Goal: Transaction & Acquisition: Purchase product/service

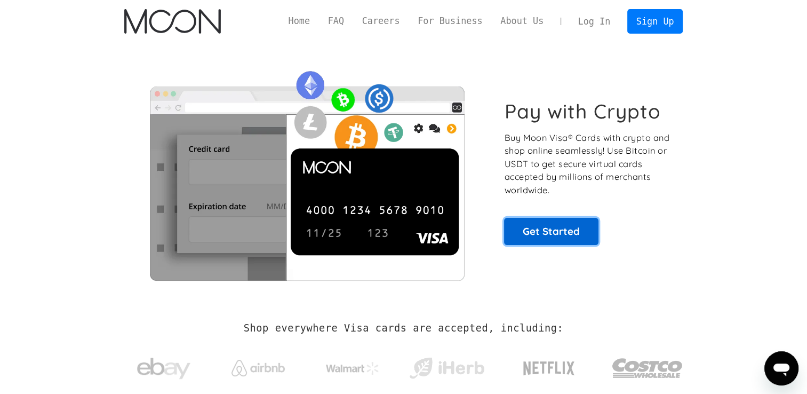
click at [557, 242] on link "Get Started" at bounding box center [551, 231] width 94 height 27
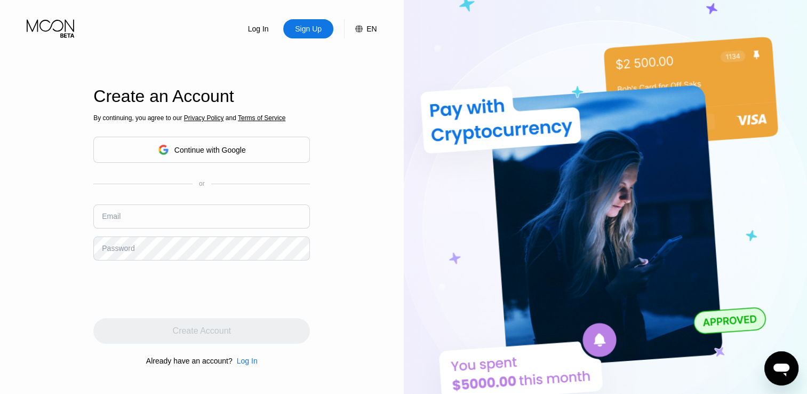
click at [198, 217] on input "text" at bounding box center [201, 216] width 217 height 24
paste input "[EMAIL_ADDRESS][DOMAIN_NAME]"
type input "[EMAIL_ADDRESS][DOMAIN_NAME]"
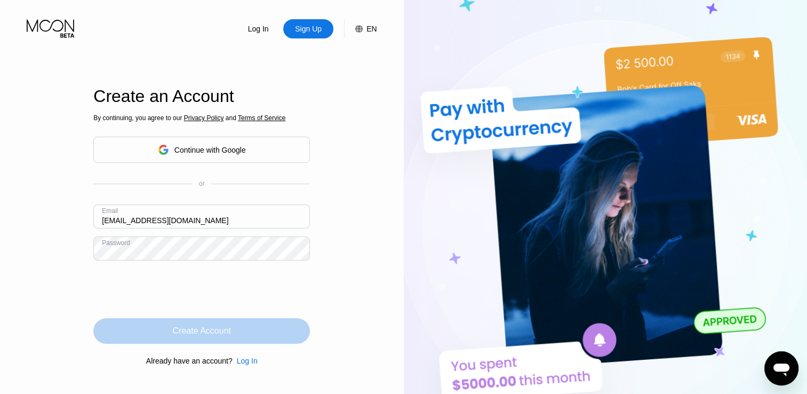
click at [203, 322] on div "Create Account" at bounding box center [201, 331] width 217 height 26
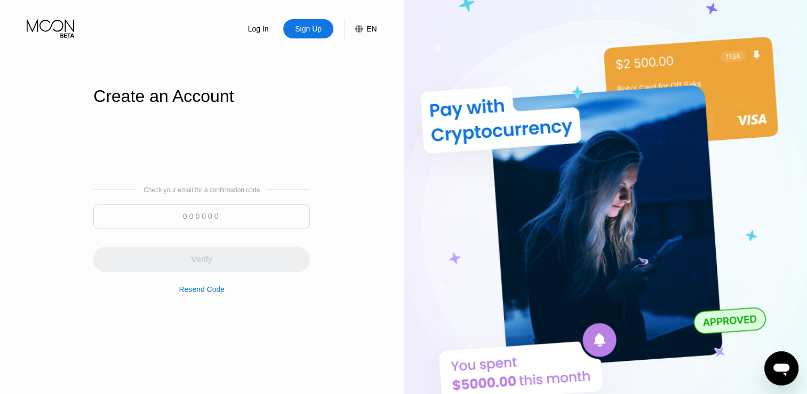
click at [245, 206] on input at bounding box center [201, 216] width 217 height 24
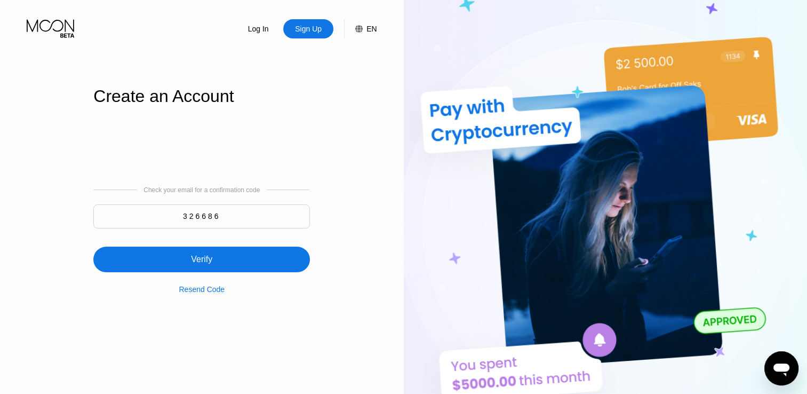
type input "326686"
click at [228, 266] on div "Verify" at bounding box center [201, 260] width 217 height 26
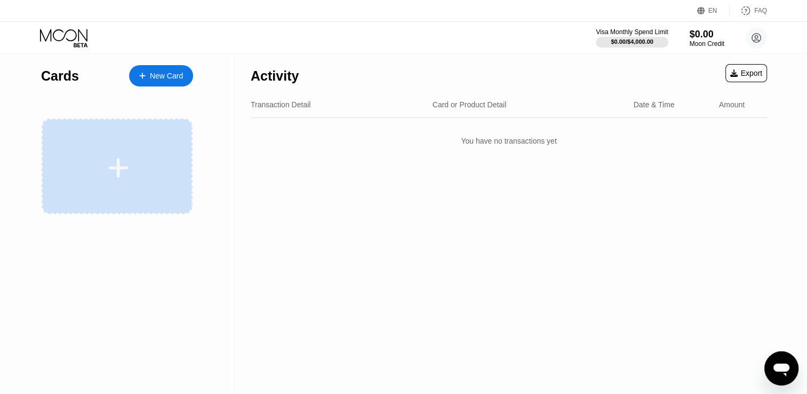
click at [113, 169] on icon at bounding box center [119, 168] width 20 height 20
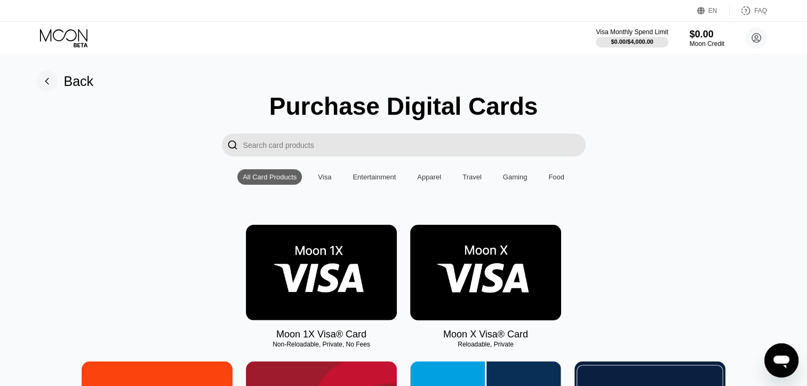
click at [507, 281] on img at bounding box center [485, 273] width 151 height 96
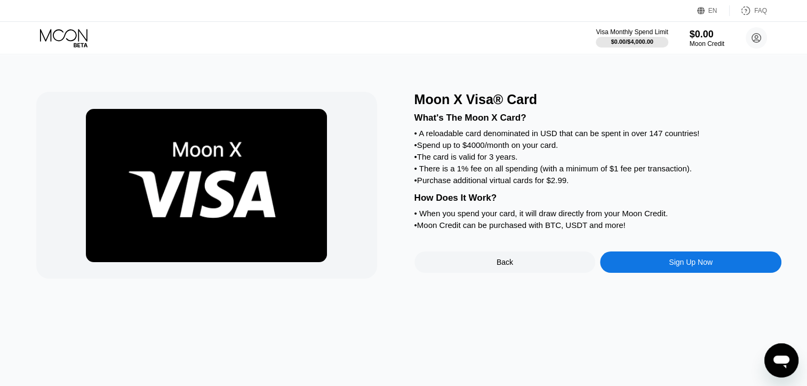
click at [659, 273] on div "Sign Up Now" at bounding box center [690, 261] width 181 height 21
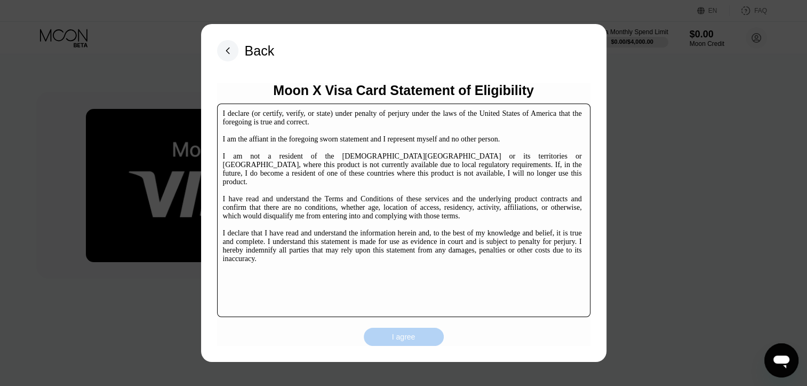
click at [429, 341] on div "I agree" at bounding box center [404, 337] width 80 height 18
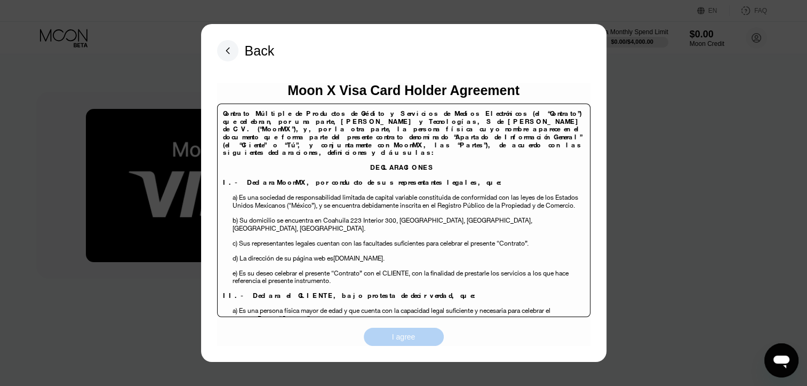
click at [388, 332] on div "I agree" at bounding box center [404, 337] width 80 height 18
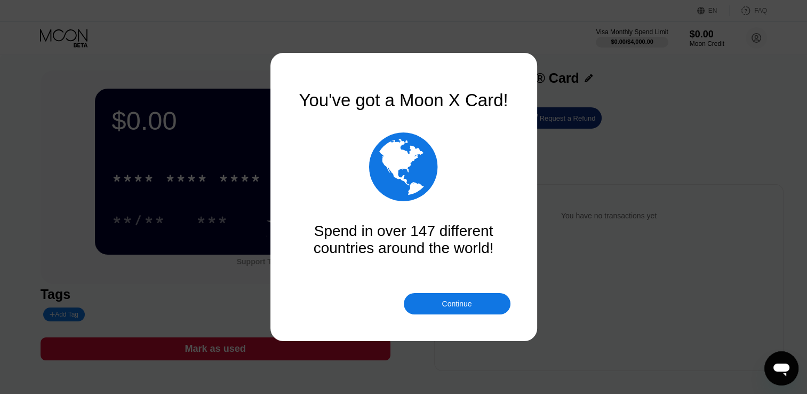
click at [435, 305] on div "Continue" at bounding box center [457, 303] width 107 height 21
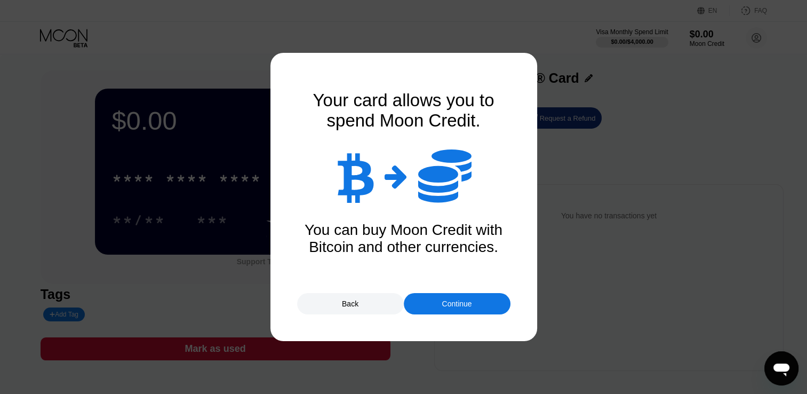
click at [458, 300] on div "Continue" at bounding box center [457, 303] width 30 height 9
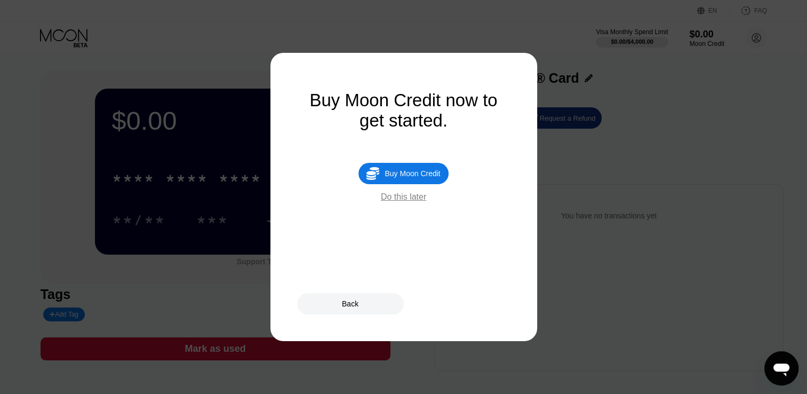
click at [408, 202] on div "Do this later" at bounding box center [403, 197] width 45 height 10
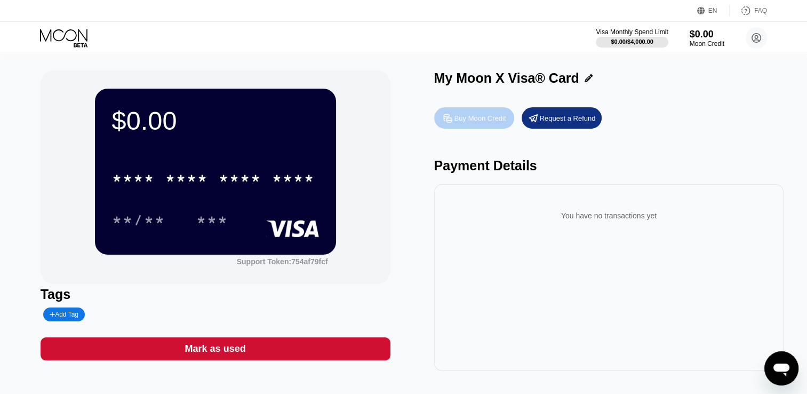
click at [473, 118] on div "Buy Moon Credit" at bounding box center [481, 118] width 52 height 9
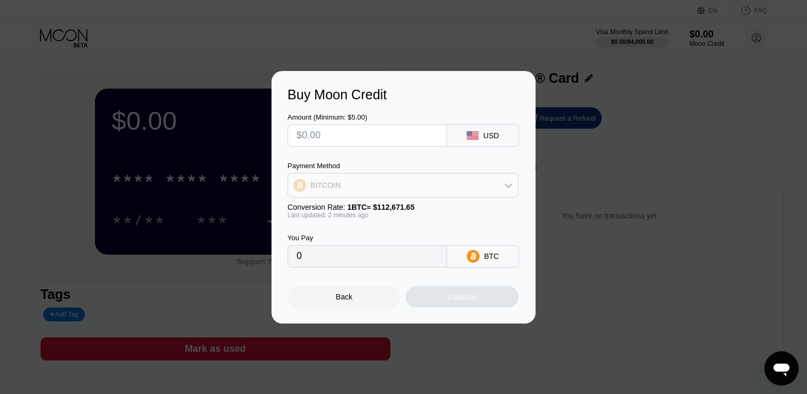
click at [479, 184] on div "BITCOIN" at bounding box center [403, 185] width 230 height 21
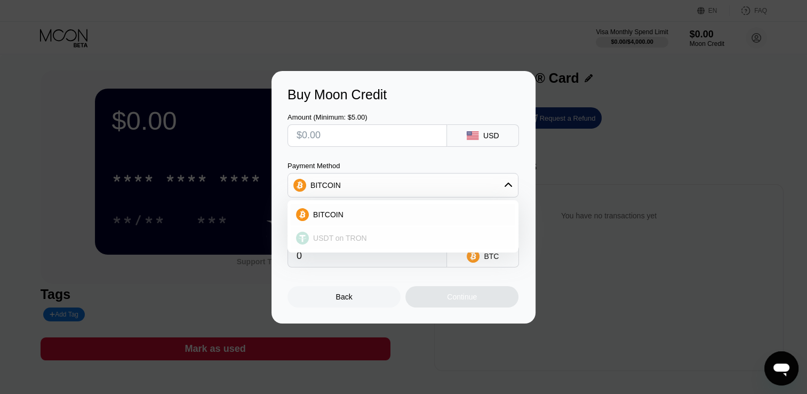
click at [353, 242] on span "USDT on TRON" at bounding box center [340, 238] width 54 height 9
type input "0.00"
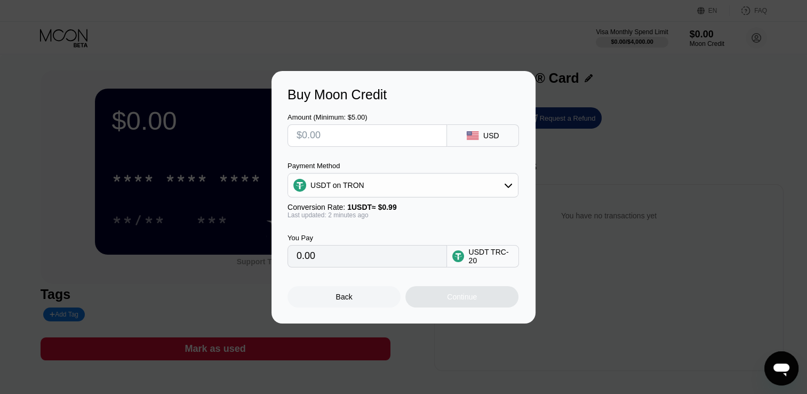
click at [359, 136] on input "text" at bounding box center [367, 135] width 141 height 21
type input "$1"
type input "1.01"
type input "$10"
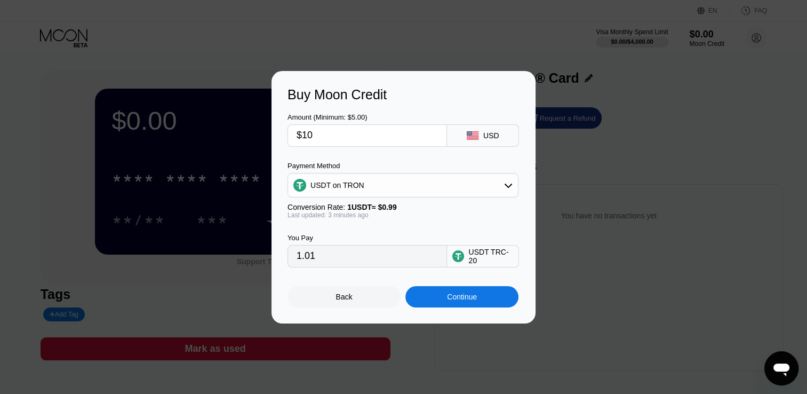
type input "10.10"
type input "$1"
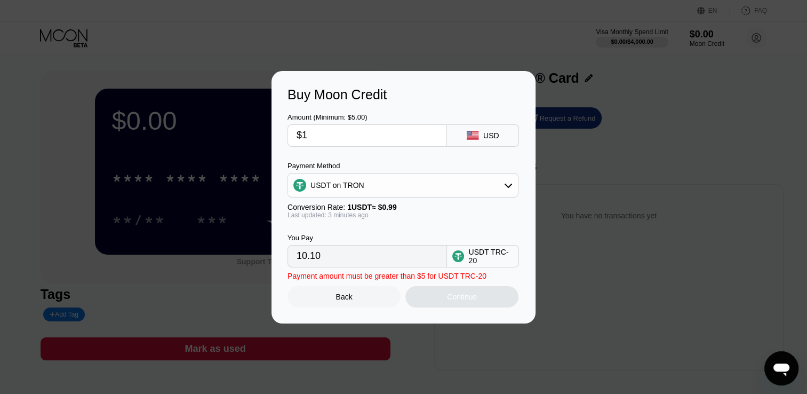
type input "1.01"
type input "0.00"
type input "$21"
type input "21.21"
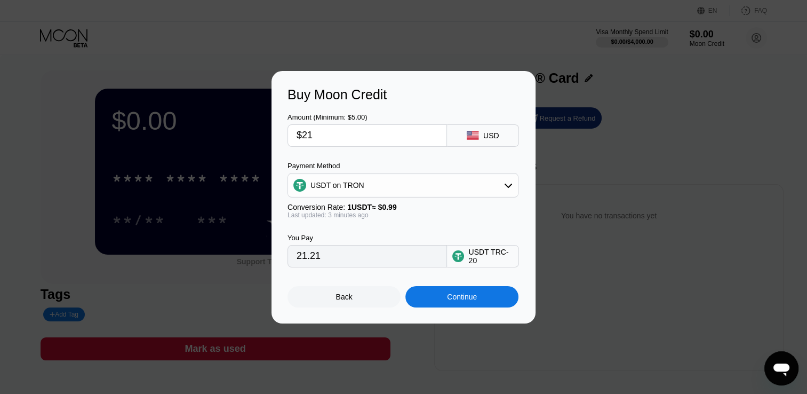
type input "$21"
click at [459, 294] on div "Continue" at bounding box center [462, 296] width 113 height 21
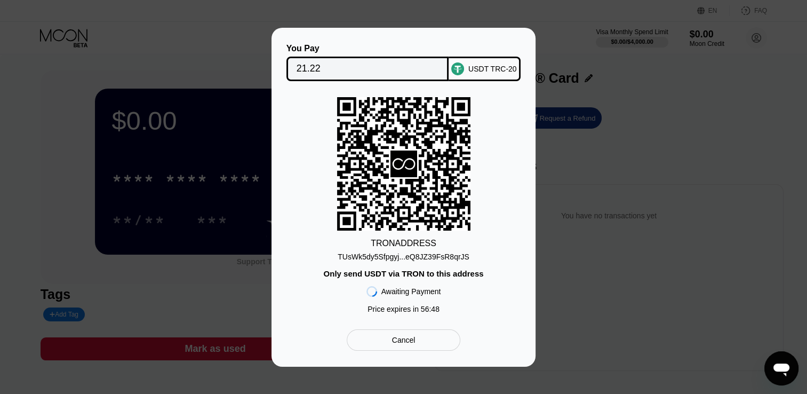
click at [391, 341] on div "Cancel" at bounding box center [404, 339] width 114 height 21
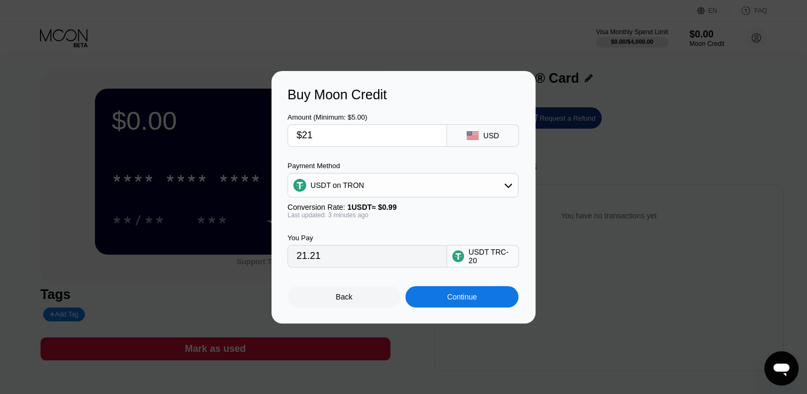
click at [354, 133] on input "$21" at bounding box center [367, 135] width 141 height 21
type input "$2"
type input "0.00"
type input "$5"
type input "5.05"
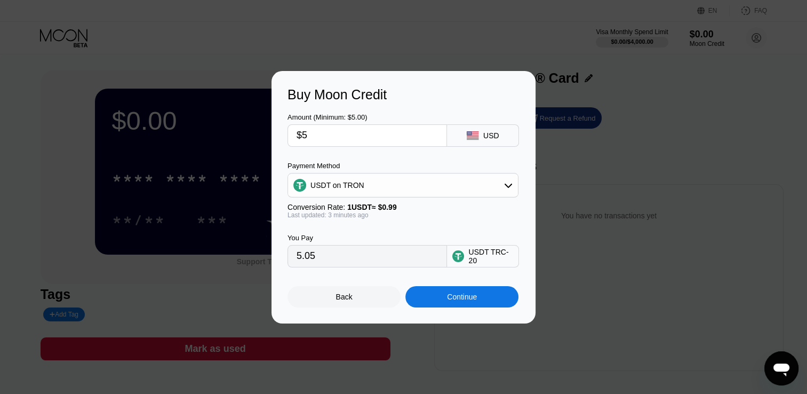
type input "$5"
click at [456, 183] on div "USDT on TRON" at bounding box center [403, 185] width 230 height 21
click at [403, 209] on div "BITCOIN" at bounding box center [403, 214] width 225 height 21
type input "0.00004439"
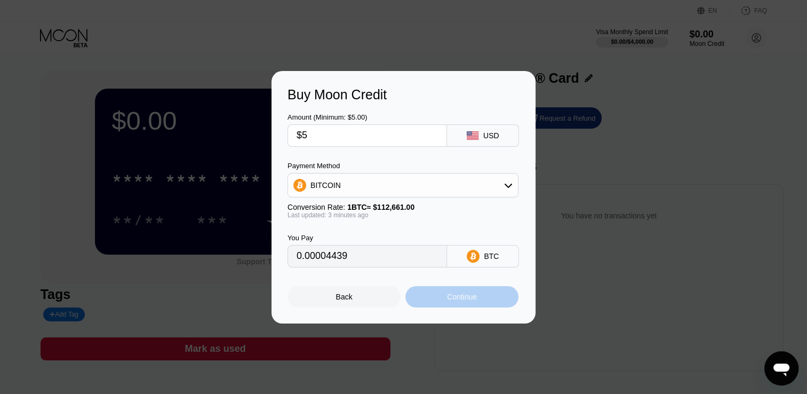
click at [454, 300] on div "Continue" at bounding box center [462, 296] width 30 height 9
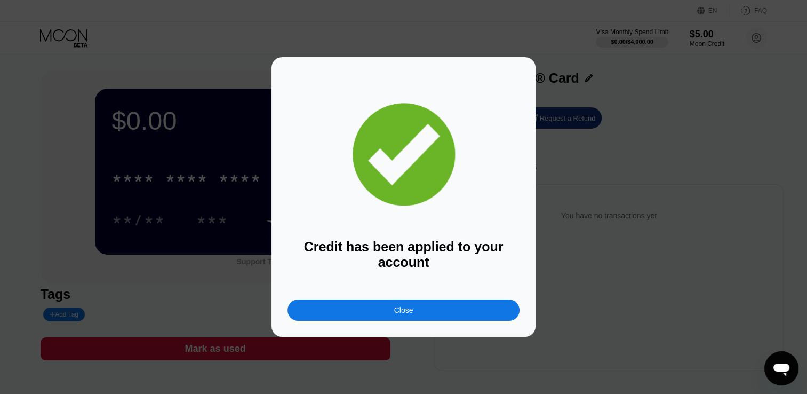
click at [421, 310] on div "Close" at bounding box center [404, 309] width 232 height 21
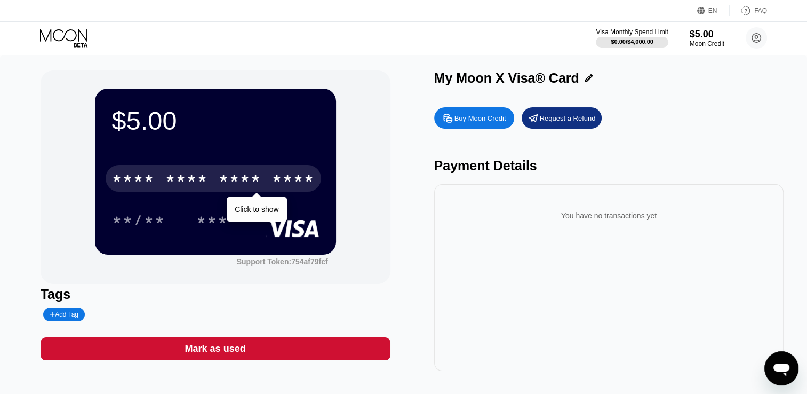
click at [216, 173] on div "* * * * * * * * * * * * ****" at bounding box center [214, 178] width 216 height 27
click at [224, 175] on div "* * * *" at bounding box center [240, 179] width 43 height 17
click at [383, 195] on div "$5.00 4513 6500 2195 6689 Click to copy 07/28 215 Support Token: 754af79fcf" at bounding box center [216, 176] width 350 height 213
click at [356, 195] on div "$5.00 4513 6500 2195 6689 Click to copy 07/28 215 Support Token: 754af79fcf" at bounding box center [216, 176] width 350 height 213
click at [322, 133] on div "$5.00 4513 6500 2195 6689 Click to copy 07/28 215" at bounding box center [215, 171] width 241 height 165
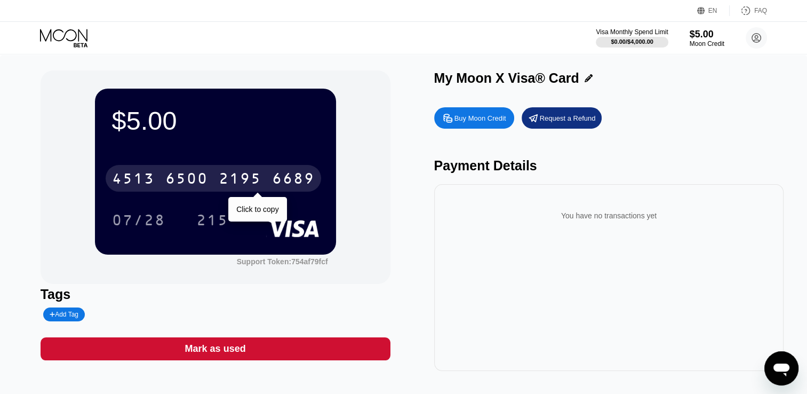
click at [259, 191] on div "[CREDIT_CARD_NUMBER]" at bounding box center [214, 178] width 216 height 27
click at [270, 184] on div "* * * * * * * * * * * * 6689" at bounding box center [214, 178] width 216 height 27
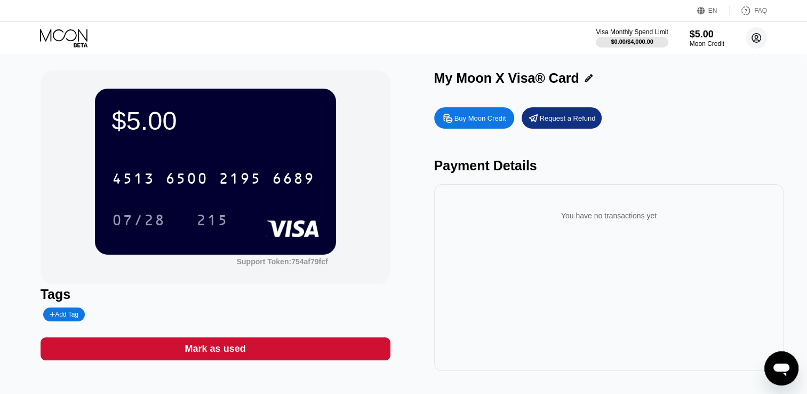
click at [758, 35] on circle at bounding box center [756, 37] width 21 height 21
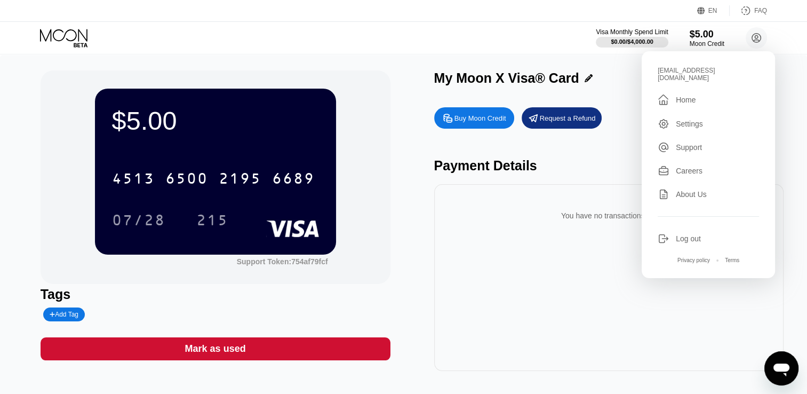
click at [681, 234] on div "Log out" at bounding box center [688, 238] width 25 height 9
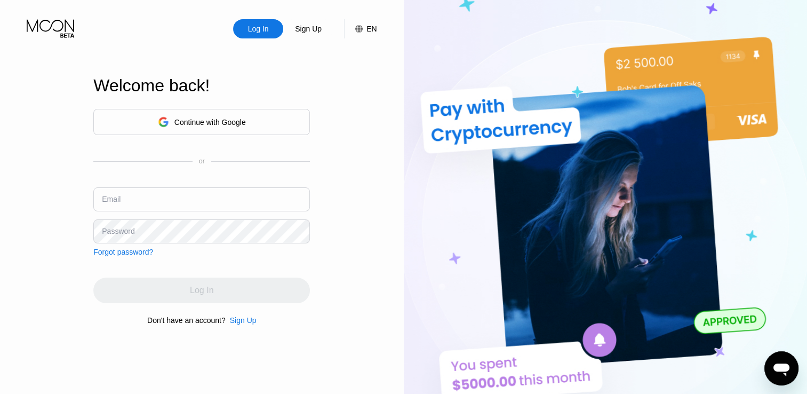
click at [242, 208] on input "text" at bounding box center [201, 199] width 217 height 24
paste input "[EMAIL_ADDRESS][DOMAIN_NAME]"
type input "[EMAIL_ADDRESS][DOMAIN_NAME]"
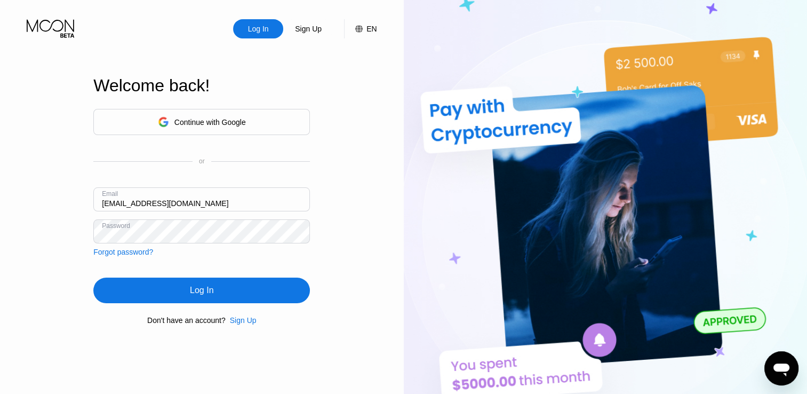
drag, startPoint x: 207, startPoint y: 291, endPoint x: 318, endPoint y: 315, distance: 114.0
click at [207, 292] on div "Log In" at bounding box center [201, 290] width 23 height 11
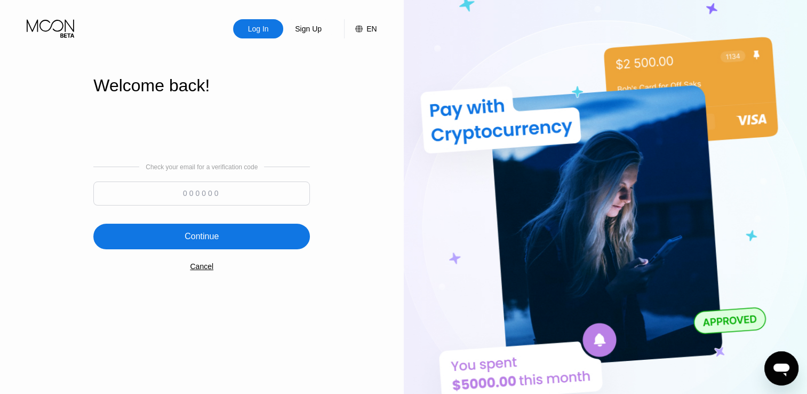
click at [215, 194] on input at bounding box center [201, 193] width 217 height 24
type input "624793"
click at [268, 236] on div "Continue" at bounding box center [201, 237] width 217 height 26
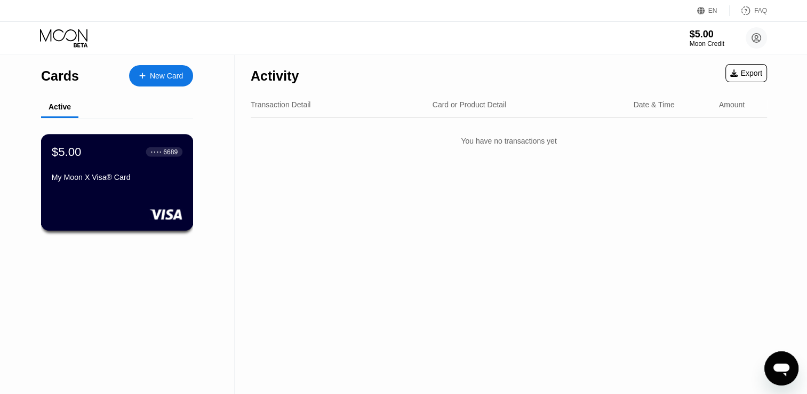
click at [146, 186] on div "My Moon X Visa® Card" at bounding box center [117, 179] width 131 height 13
click at [128, 181] on div "My Moon X Visa® Card" at bounding box center [117, 177] width 130 height 9
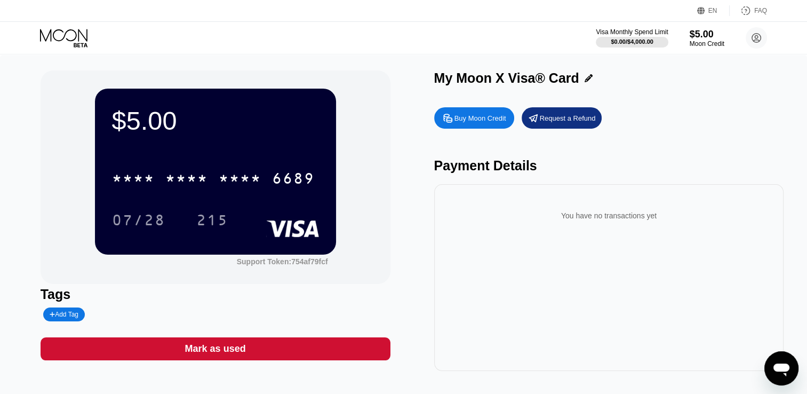
click at [67, 311] on div "Add Tag" at bounding box center [64, 314] width 42 height 14
type input "[PERSON_NAME] Aung"
click at [137, 315] on icon at bounding box center [140, 314] width 6 height 6
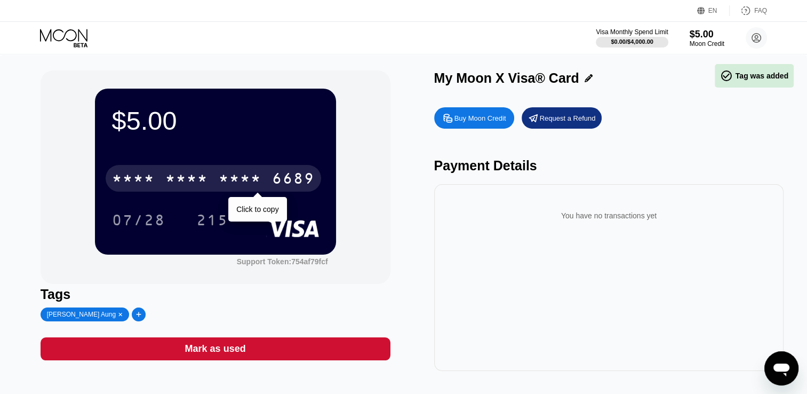
click at [252, 179] on div "* * * *" at bounding box center [240, 179] width 43 height 17
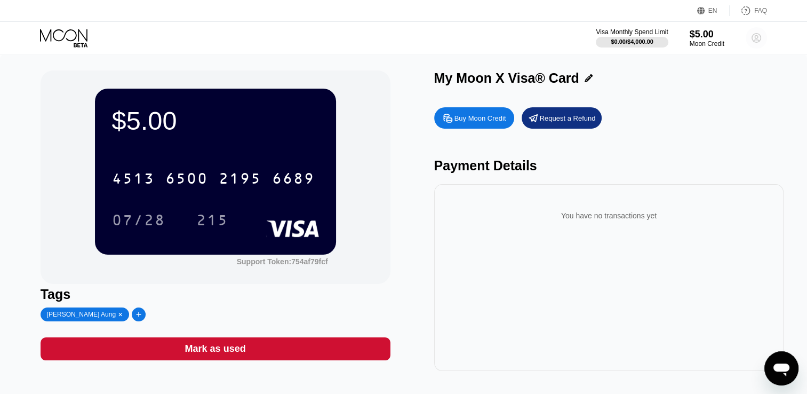
click at [751, 38] on circle at bounding box center [756, 37] width 21 height 21
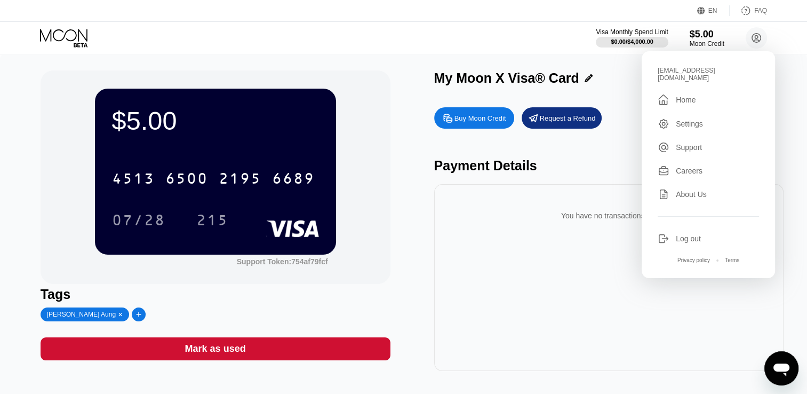
click at [686, 234] on div "Log out" at bounding box center [688, 238] width 25 height 9
click at [685, 233] on div "Log out" at bounding box center [708, 239] width 101 height 12
